Goal: Entertainment & Leisure: Consume media (video, audio)

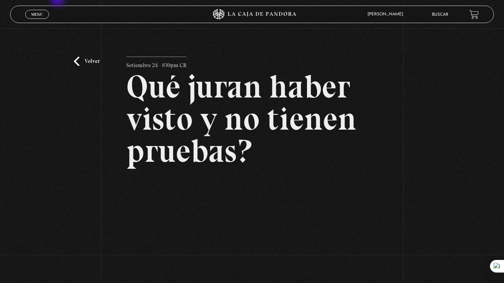
scroll to position [70, 0]
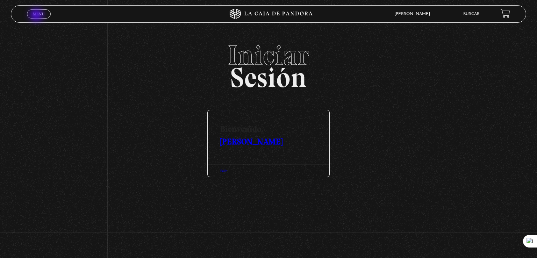
click at [37, 16] on span "Menu" at bounding box center [39, 14] width 12 height 4
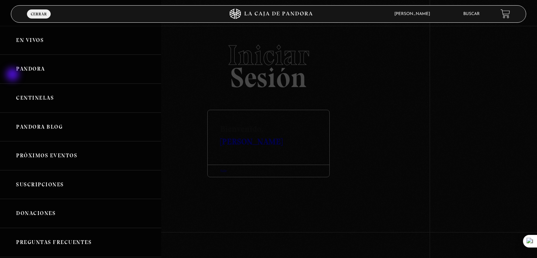
click at [13, 75] on link "Pandora" at bounding box center [80, 69] width 161 height 29
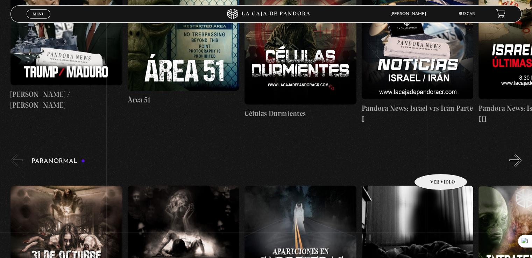
scroll to position [175, 0]
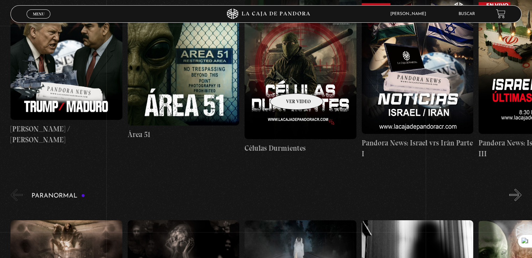
click at [288, 83] on figure at bounding box center [301, 70] width 112 height 140
click at [287, 72] on figure at bounding box center [301, 70] width 112 height 140
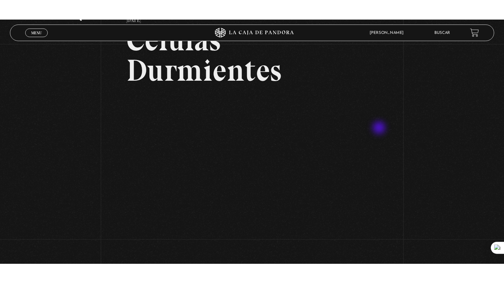
scroll to position [70, 0]
